Goal: Information Seeking & Learning: Learn about a topic

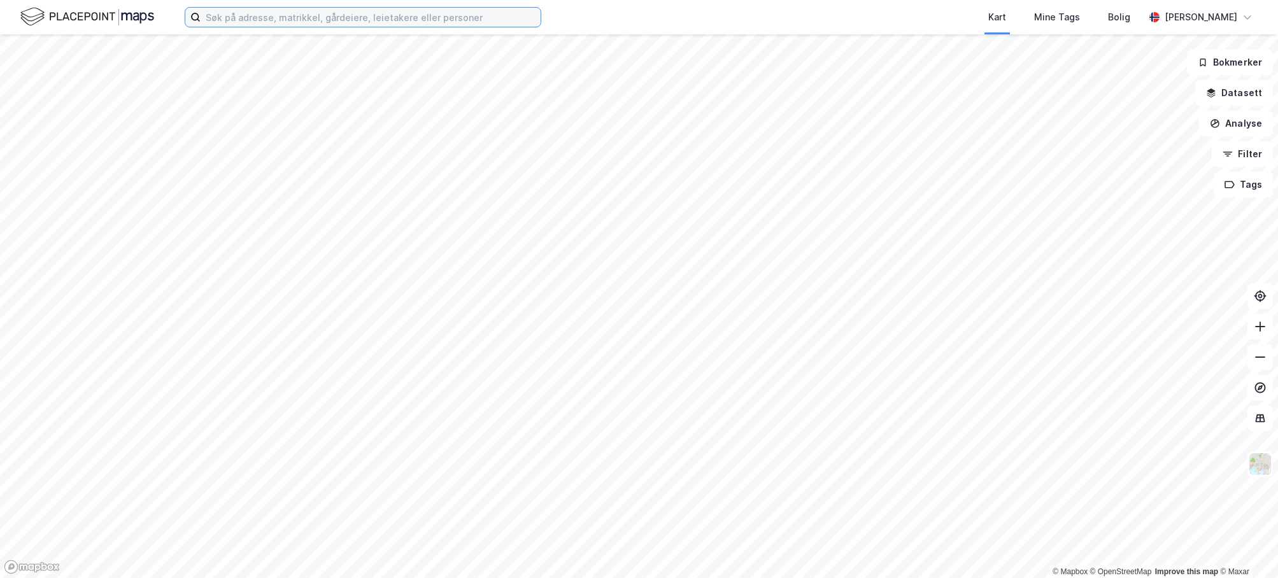
click at [346, 13] on input at bounding box center [371, 17] width 340 height 19
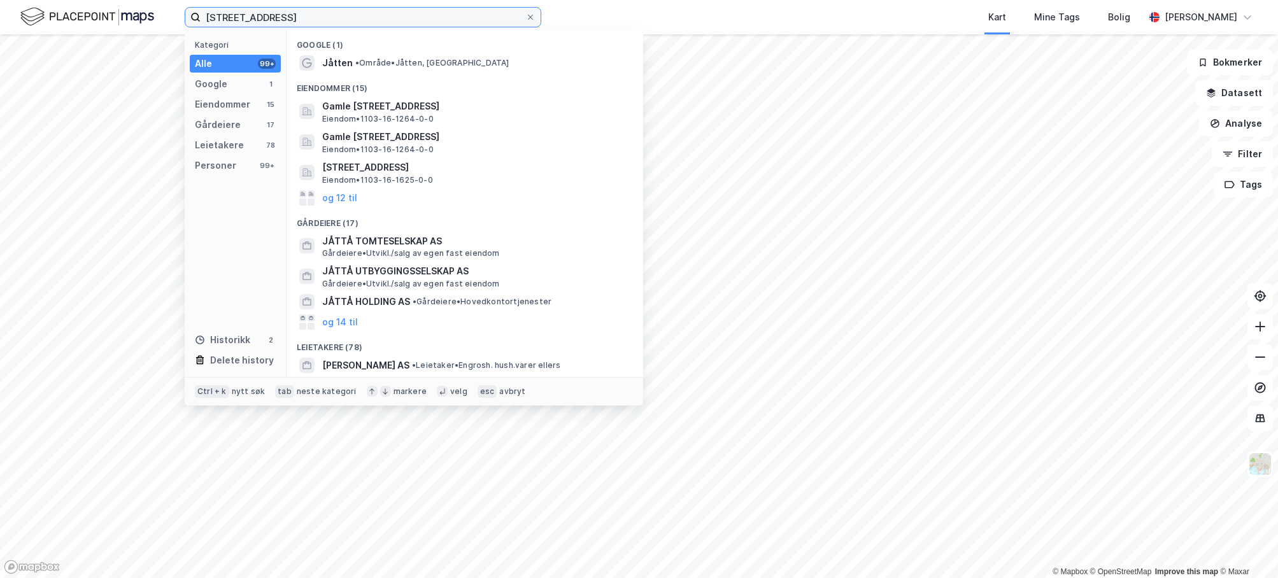
type input "[STREET_ADDRESS]"
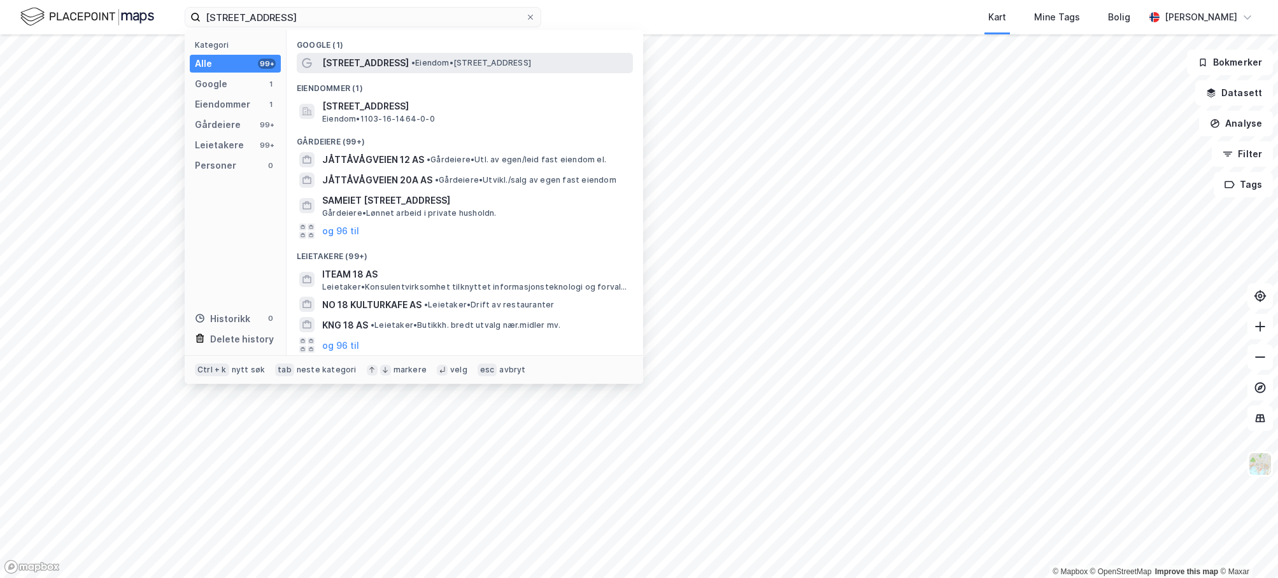
click at [417, 62] on span "• Eiendom • [STREET_ADDRESS]" at bounding box center [471, 63] width 120 height 10
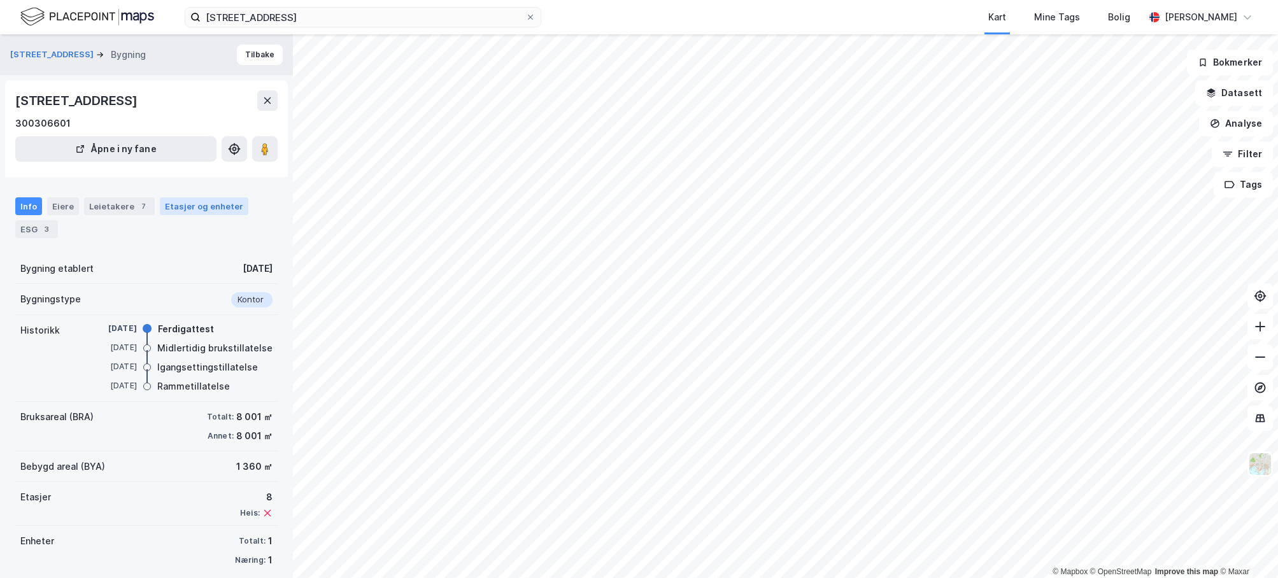
click at [208, 207] on div "Etasjer og enheter" at bounding box center [204, 206] width 78 height 11
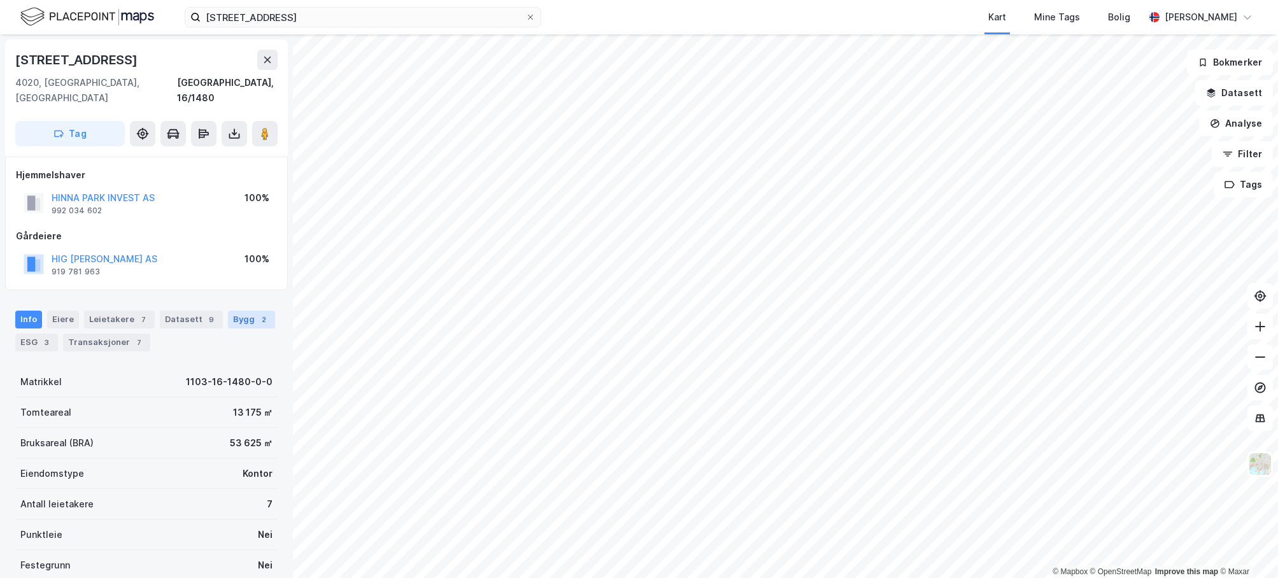
click at [240, 311] on div "Bygg 2" at bounding box center [251, 320] width 47 height 18
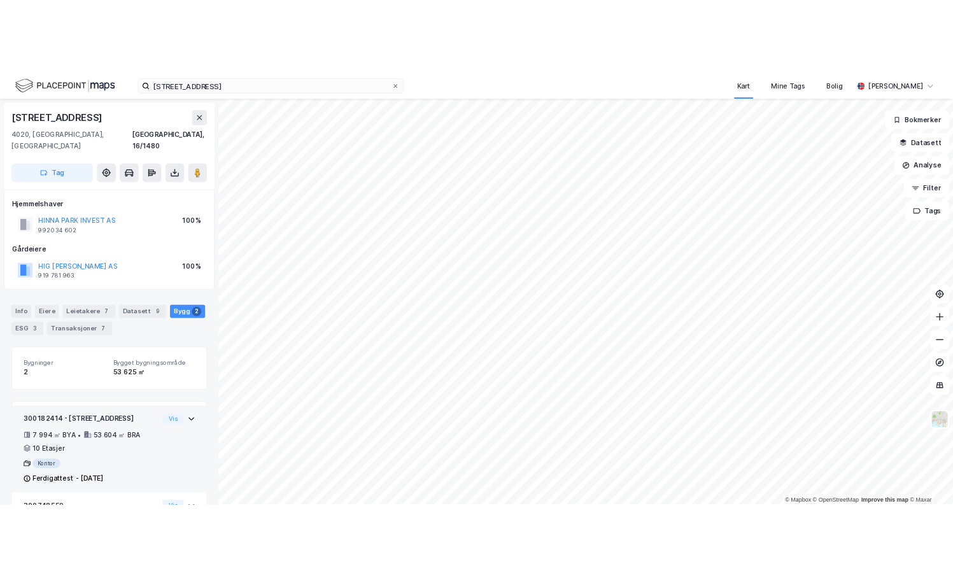
scroll to position [86, 0]
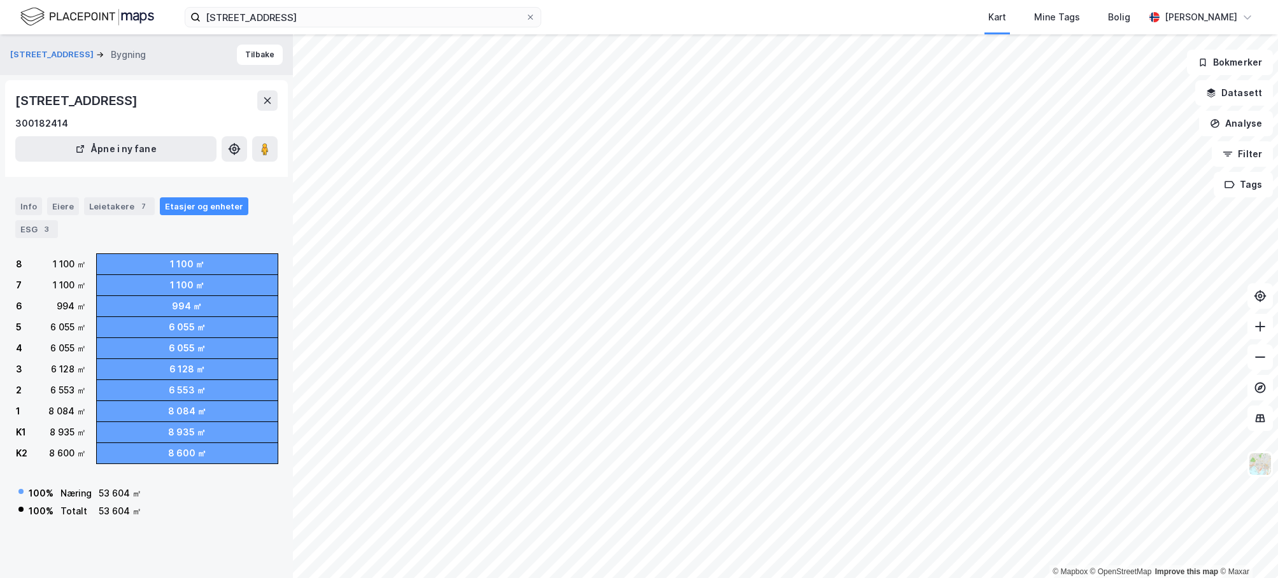
click at [105, 552] on div "Jåttåvågveien 10 Bygning Tilbake [STREET_ADDRESS] 300182414 Åpne i ny fane Info…" at bounding box center [146, 306] width 293 height 544
